Goal: Navigation & Orientation: Find specific page/section

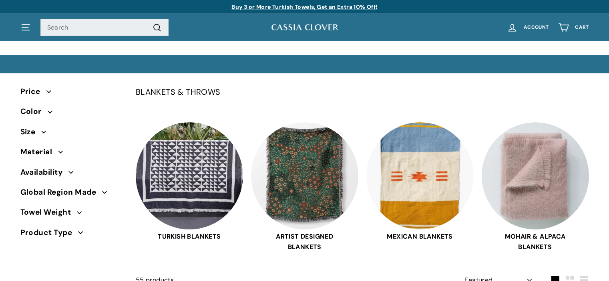
select select "manual"
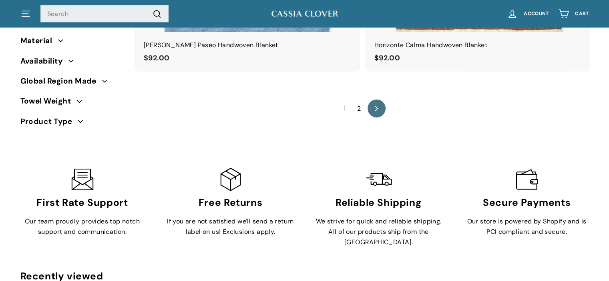
scroll to position [5708, 0]
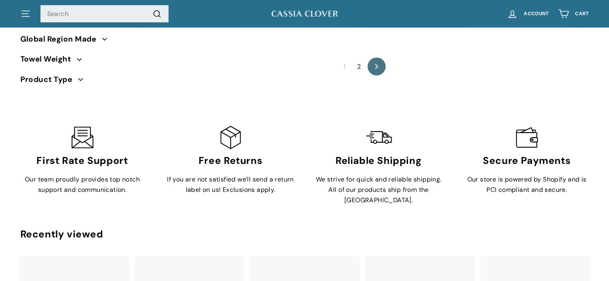
click at [359, 67] on link "2" at bounding box center [358, 66] width 13 height 13
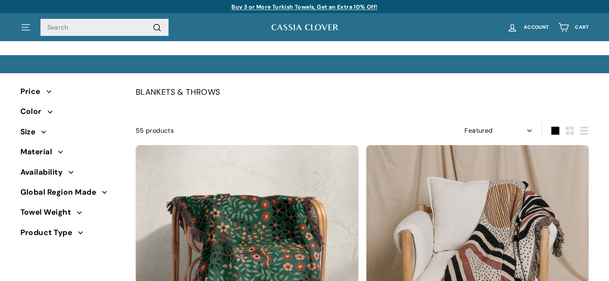
select select "manual"
